Goal: Task Accomplishment & Management: Manage account settings

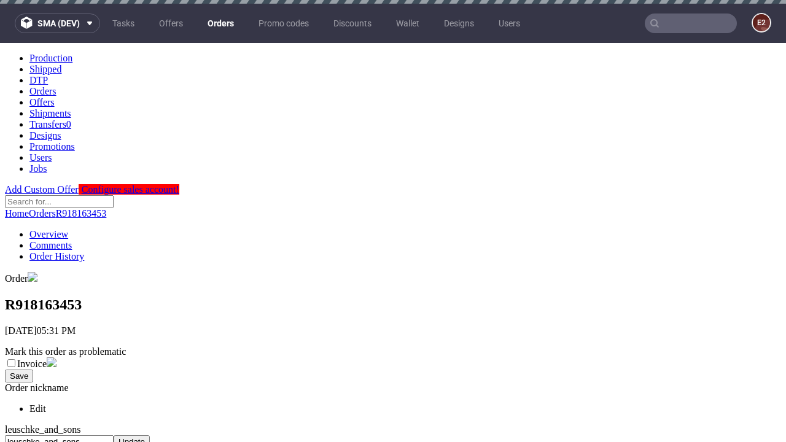
scroll to position [469, 0]
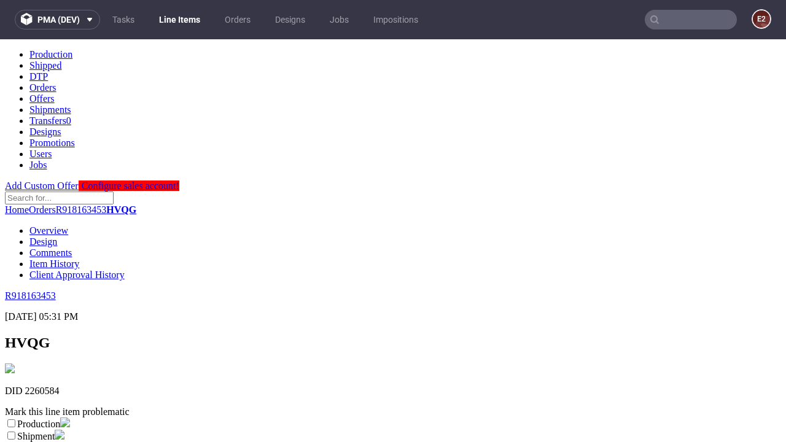
scroll to position [216, 0]
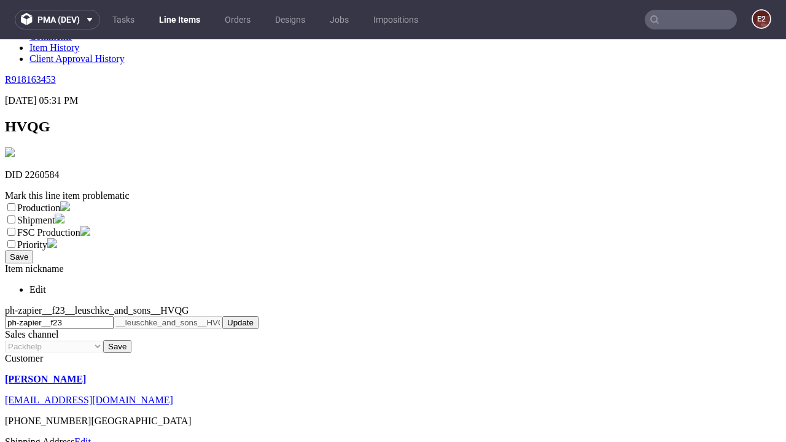
select select "dtp_ca_needed"
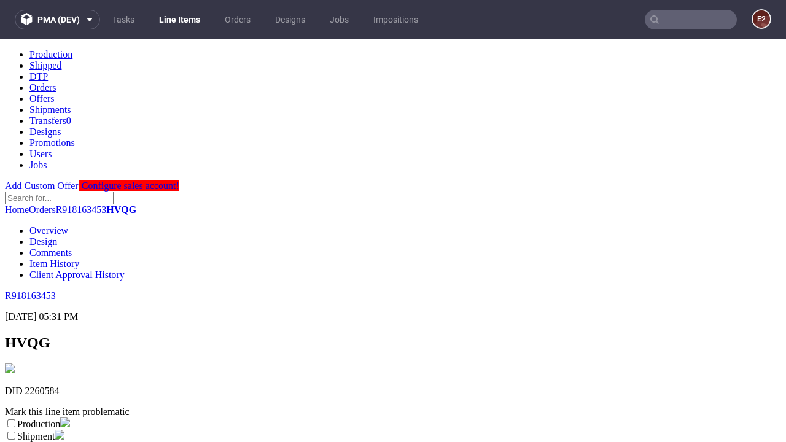
scroll to position [0, 0]
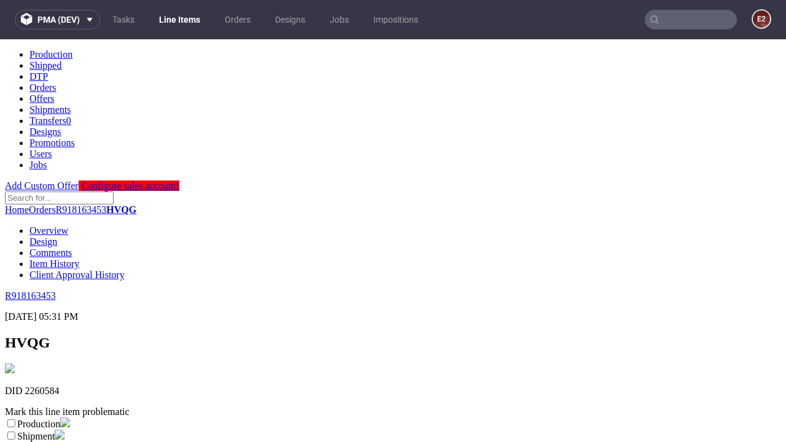
checkbox input "true"
